Goal: Information Seeking & Learning: Learn about a topic

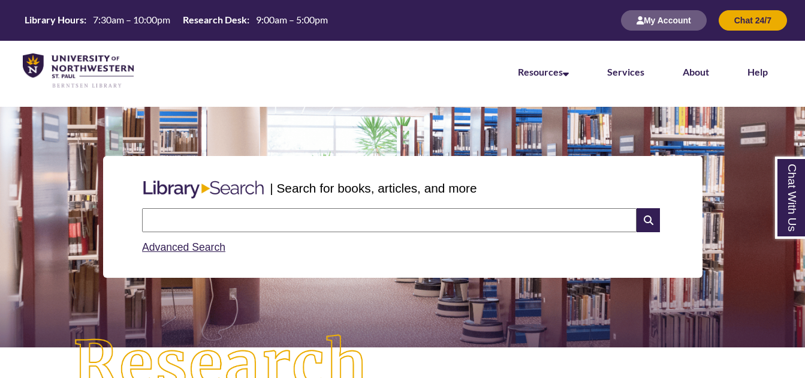
click at [425, 216] on input "text" at bounding box center [389, 220] width 495 height 24
type input "*"
type input "**********"
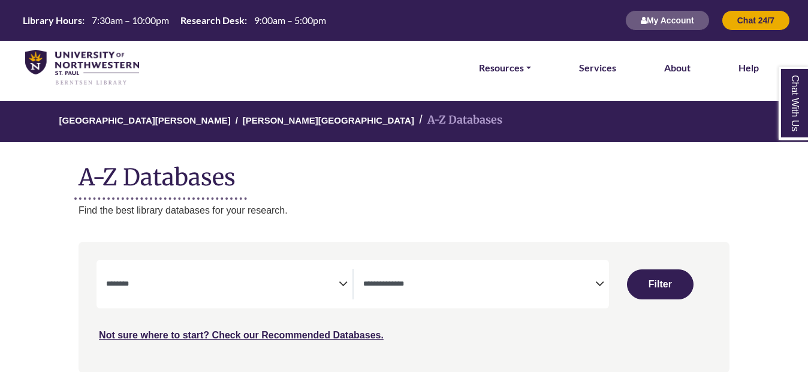
select select "Database Subject Filter"
select select "Database Types Filter"
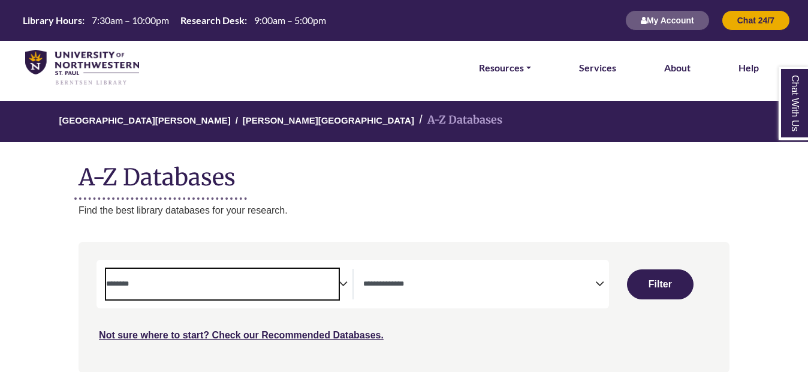
click at [323, 282] on textarea "Search" at bounding box center [222, 285] width 232 height 10
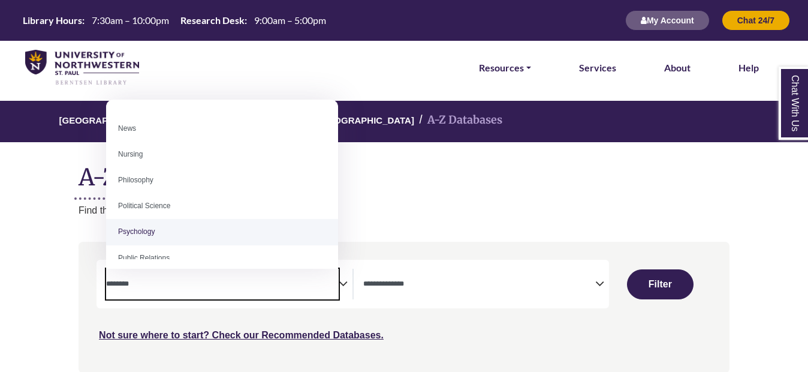
scroll to position [849, 0]
select select "*****"
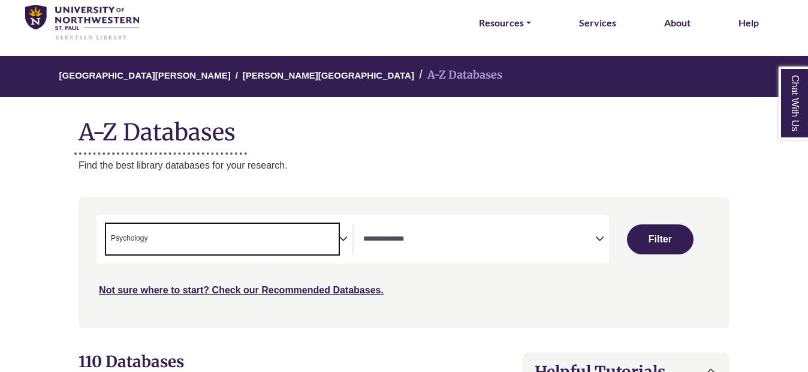
scroll to position [50, 0]
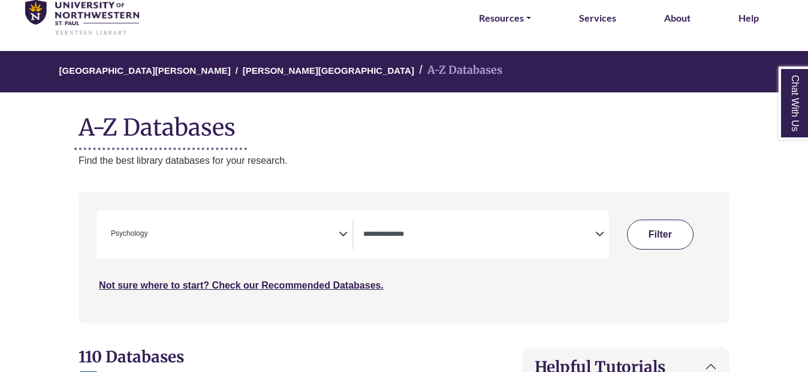
click at [668, 227] on button "Filter" at bounding box center [660, 235] width 66 height 30
select select "Database Types Filter"
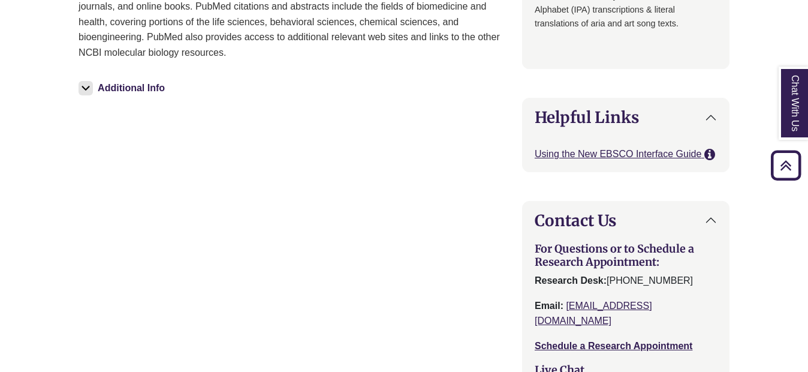
scroll to position [1361, 0]
click at [85, 82] on img at bounding box center [86, 87] width 14 height 14
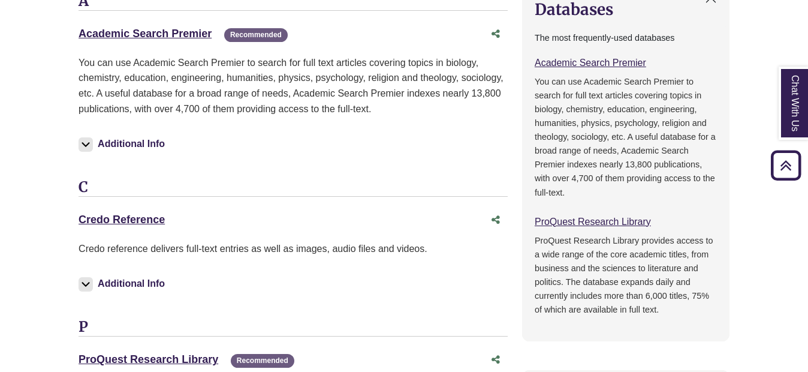
scroll to position [810, 0]
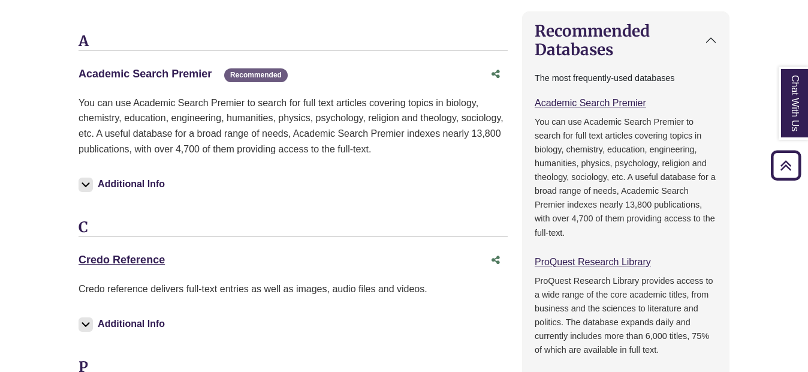
click at [101, 68] on link "Academic Search Premier This link opens in a new window" at bounding box center [145, 74] width 133 height 12
